Goal: Find specific page/section: Find specific page/section

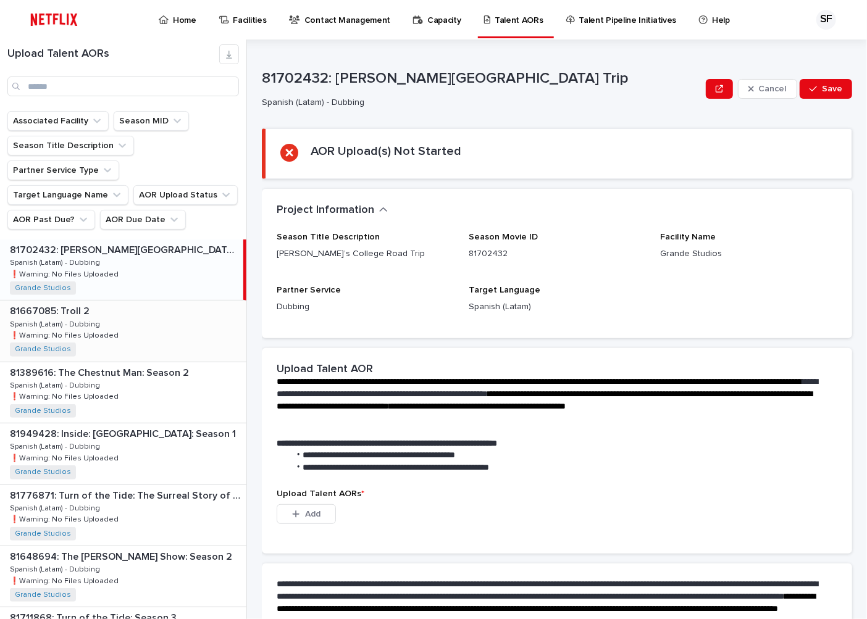
click at [102, 306] on p at bounding box center [125, 312] width 231 height 12
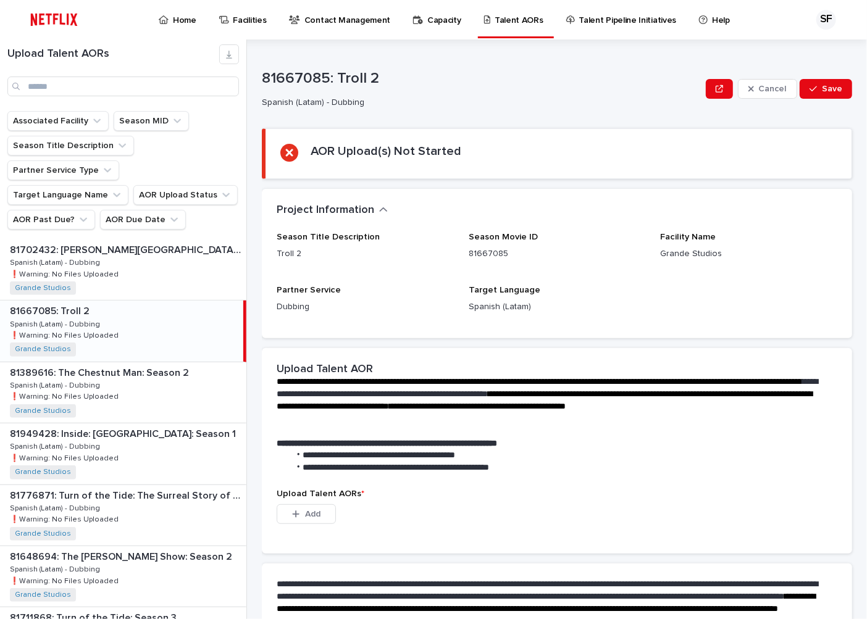
click at [181, 23] on p "Home" at bounding box center [184, 13] width 23 height 26
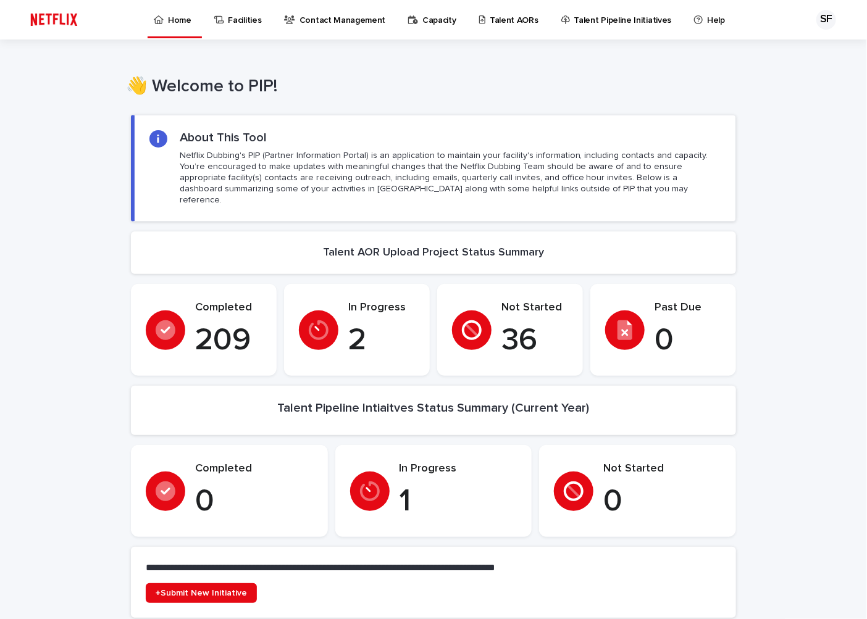
click at [507, 20] on p "Talent AORs" at bounding box center [514, 13] width 49 height 26
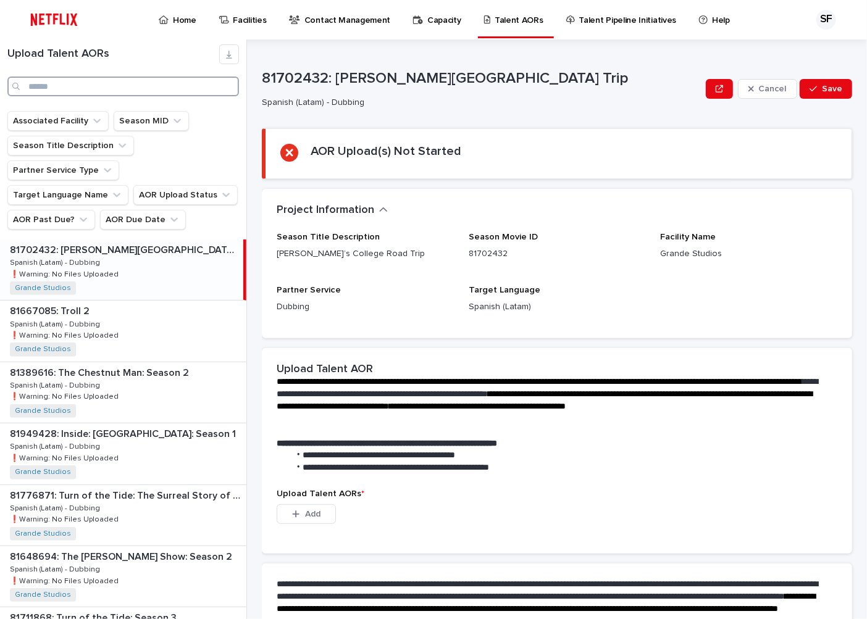
click at [81, 90] on input "Search" at bounding box center [122, 87] width 231 height 20
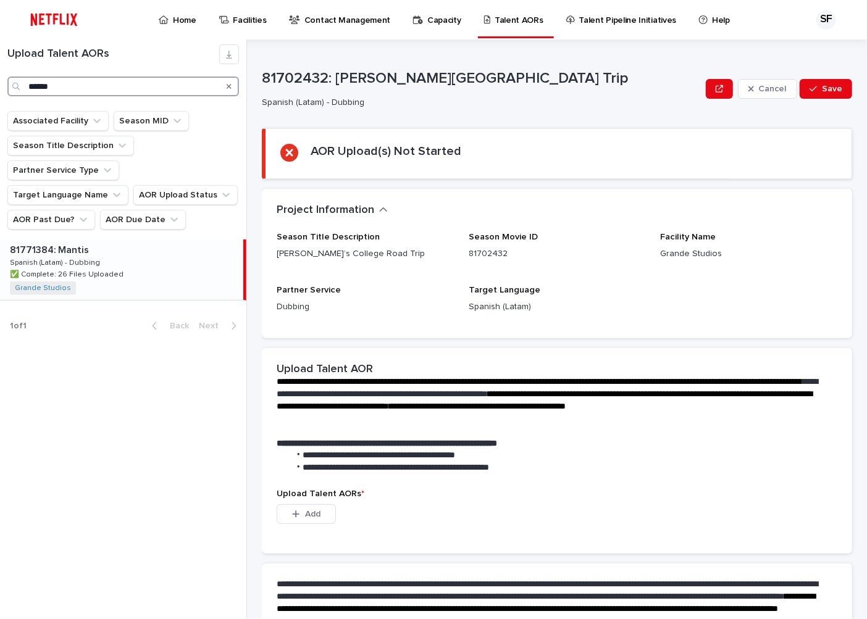
type input "******"
click at [109, 268] on p "✅ Complete: 26 Files Uploaded" at bounding box center [68, 273] width 116 height 11
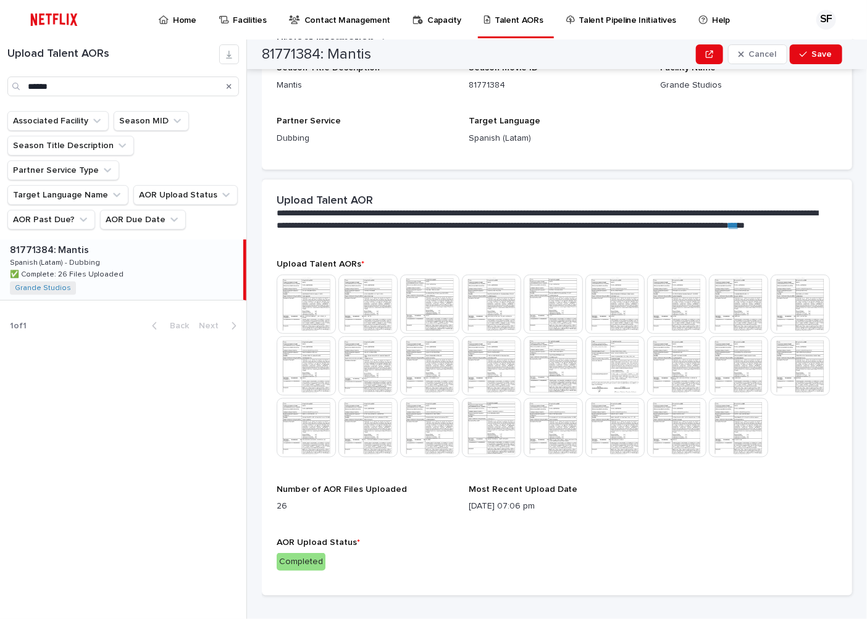
scroll to position [69, 0]
